Goal: Navigation & Orientation: Find specific page/section

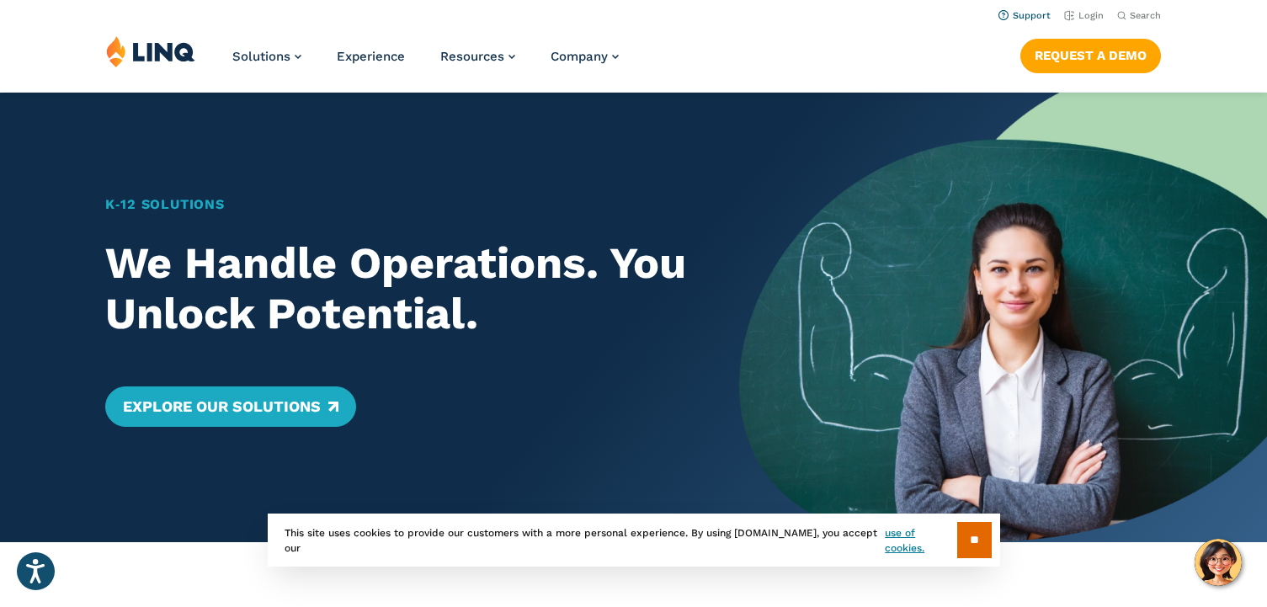
click at [1027, 14] on link "Support" at bounding box center [1025, 15] width 52 height 11
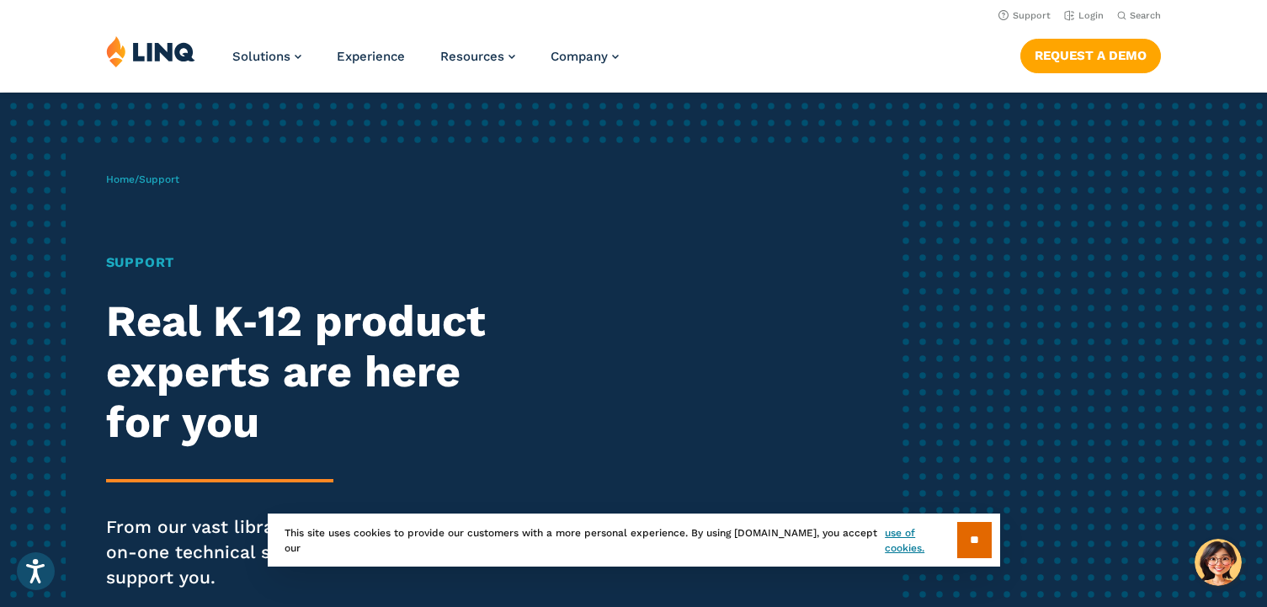
scroll to position [8, 0]
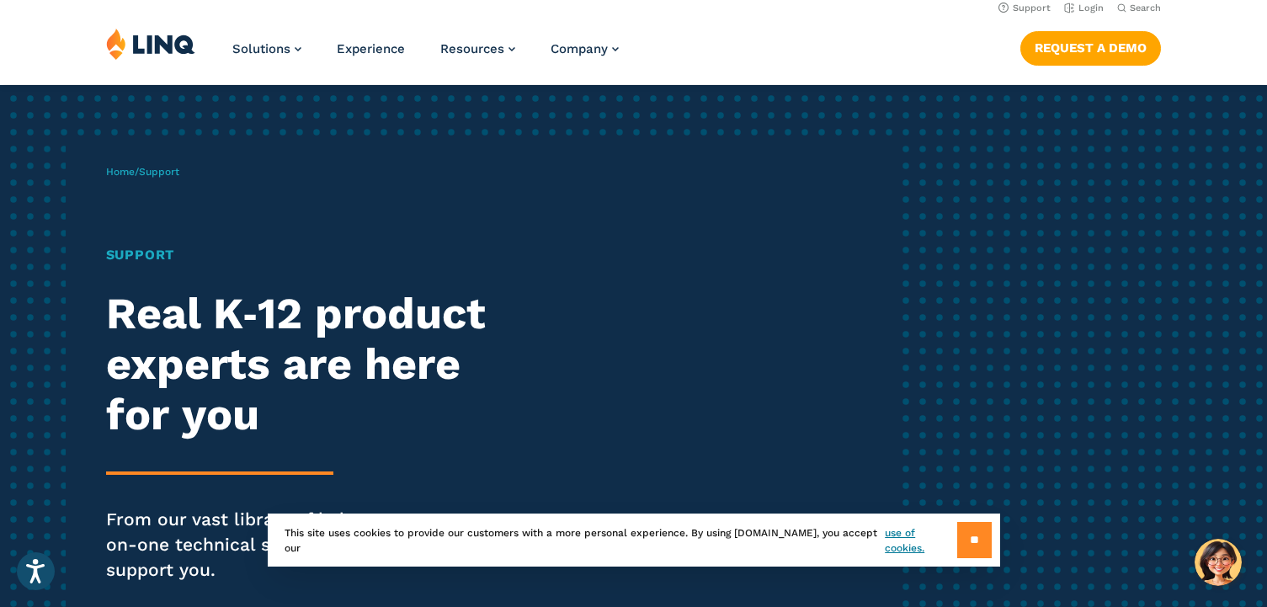
click at [964, 544] on input "**" at bounding box center [975, 540] width 35 height 36
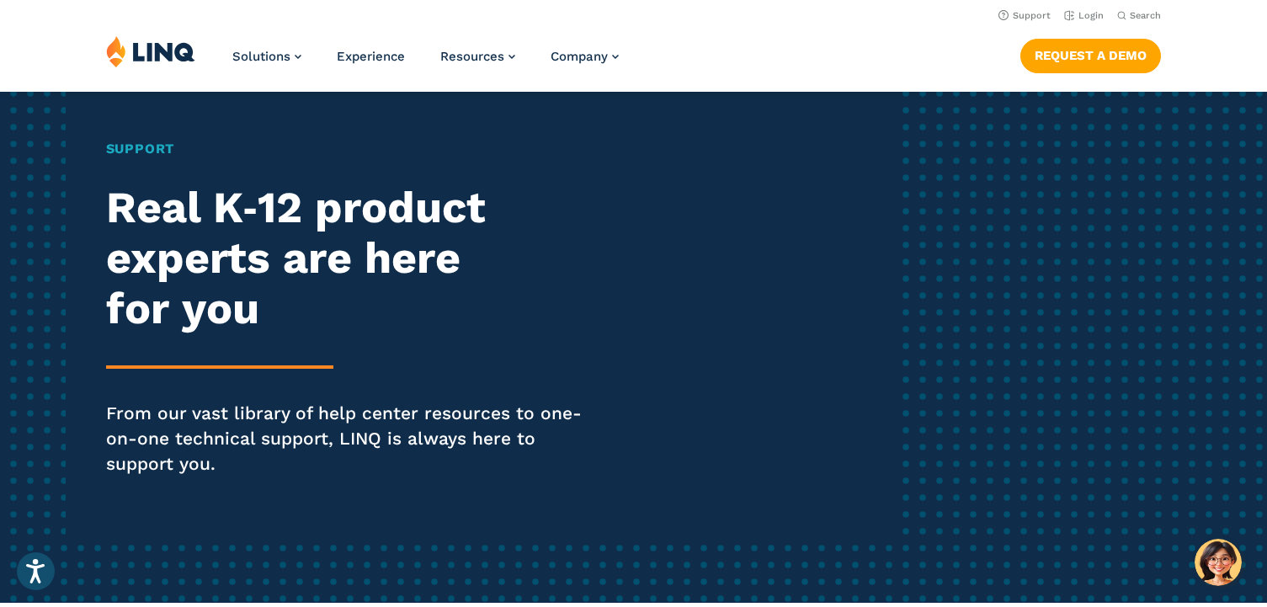
scroll to position [0, 0]
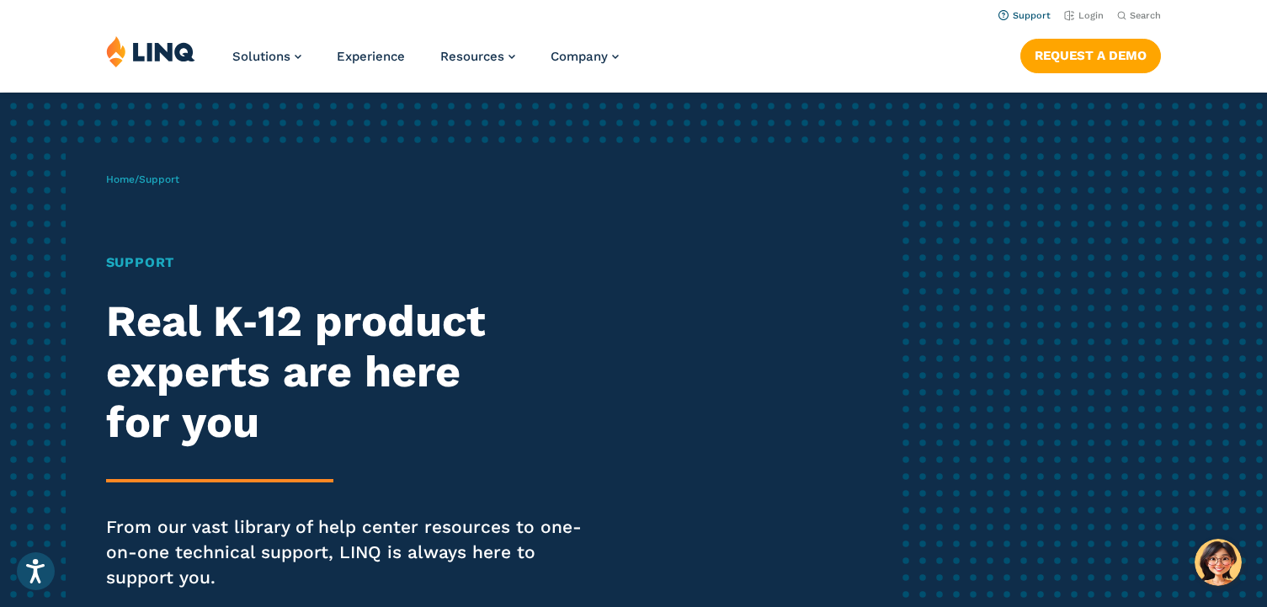
click at [1027, 13] on link "Support" at bounding box center [1025, 15] width 52 height 11
click at [1083, 12] on link "Login" at bounding box center [1085, 15] width 40 height 11
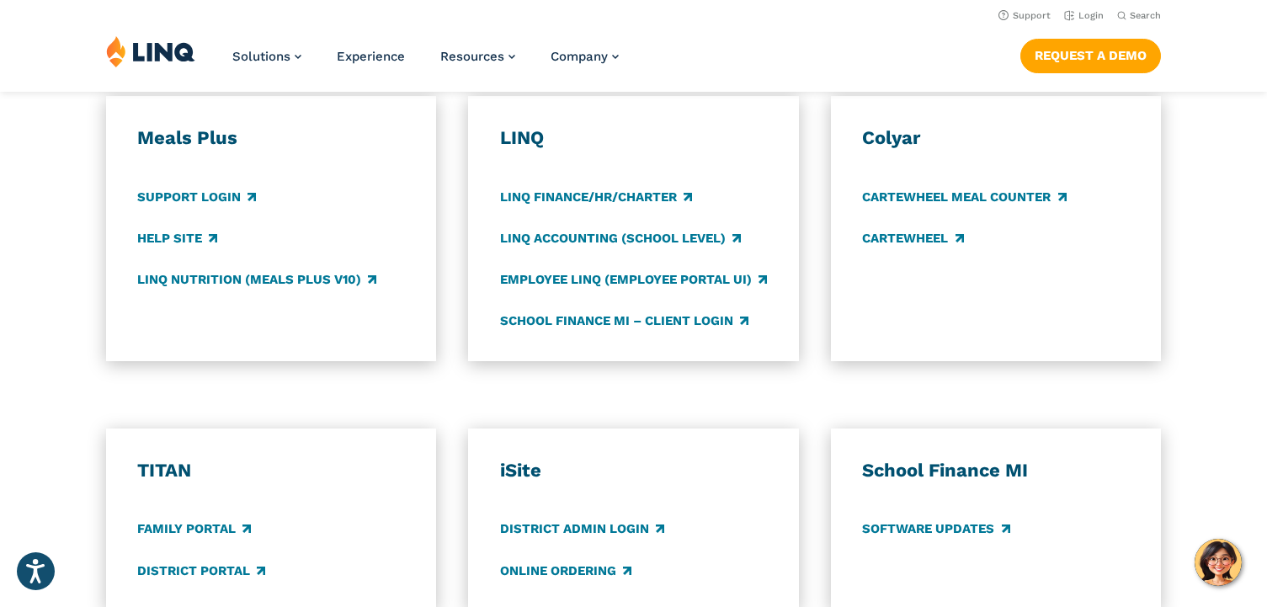
scroll to position [919, 0]
click at [1088, 8] on li "Login" at bounding box center [1085, 14] width 40 height 19
click at [1087, 14] on link "Login" at bounding box center [1085, 15] width 40 height 11
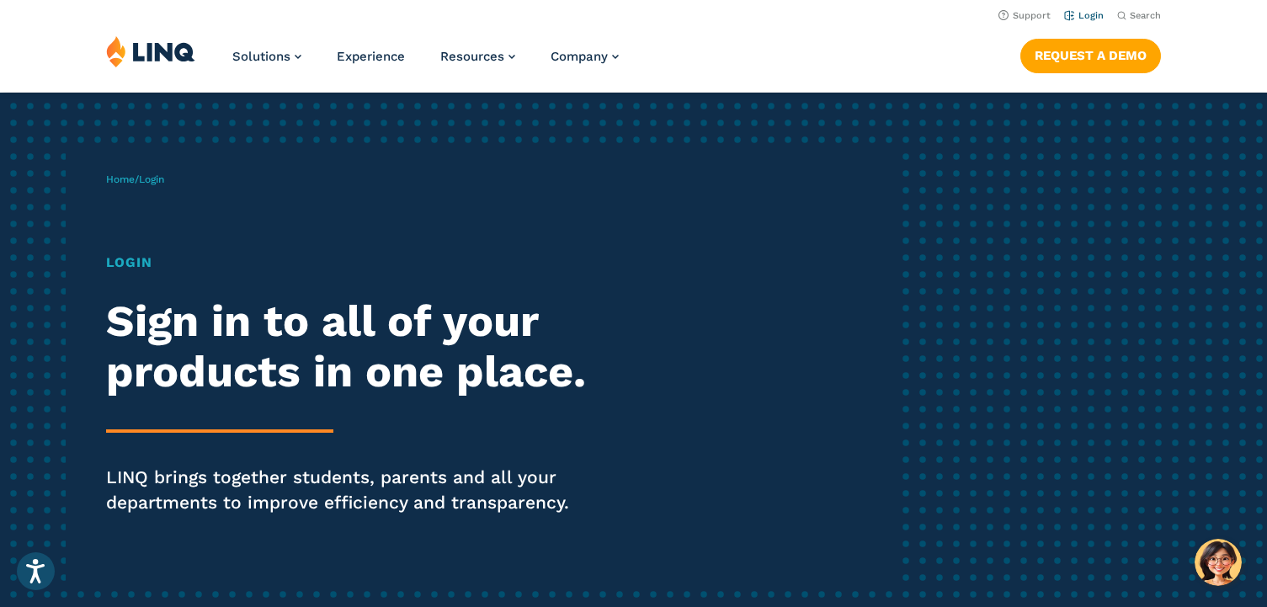
click at [1088, 14] on link "Login" at bounding box center [1085, 15] width 40 height 11
click at [138, 264] on h1 "Login" at bounding box center [350, 263] width 488 height 20
